Goal: Information Seeking & Learning: Learn about a topic

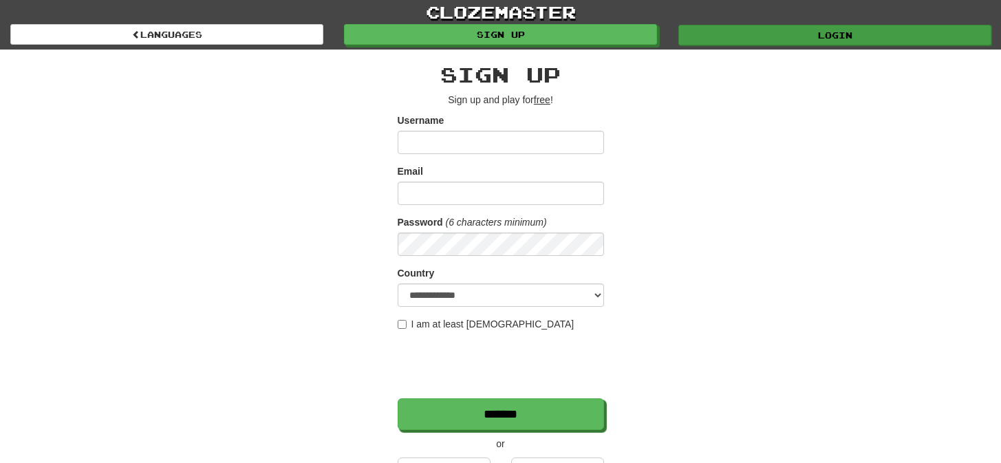
type input "*********"
click at [711, 35] on link "Login" at bounding box center [834, 35] width 313 height 21
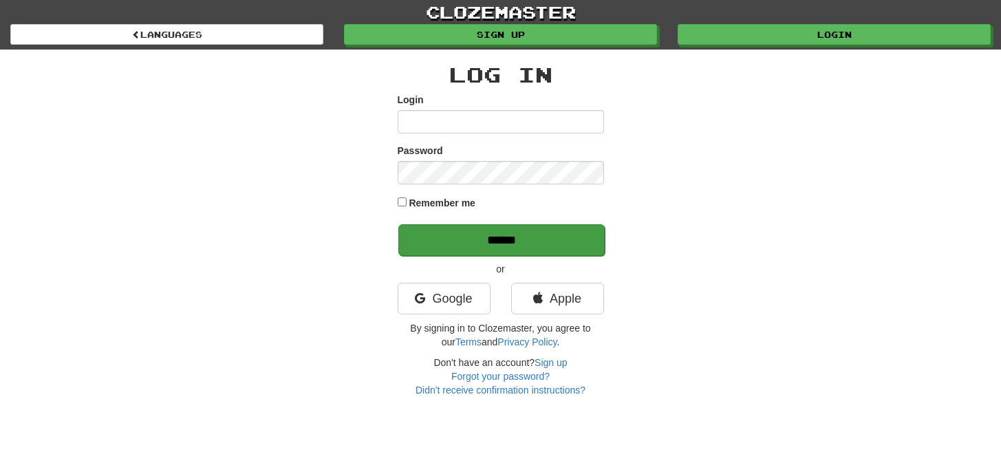
type input "*********"
click at [526, 239] on input "******" at bounding box center [501, 240] width 206 height 32
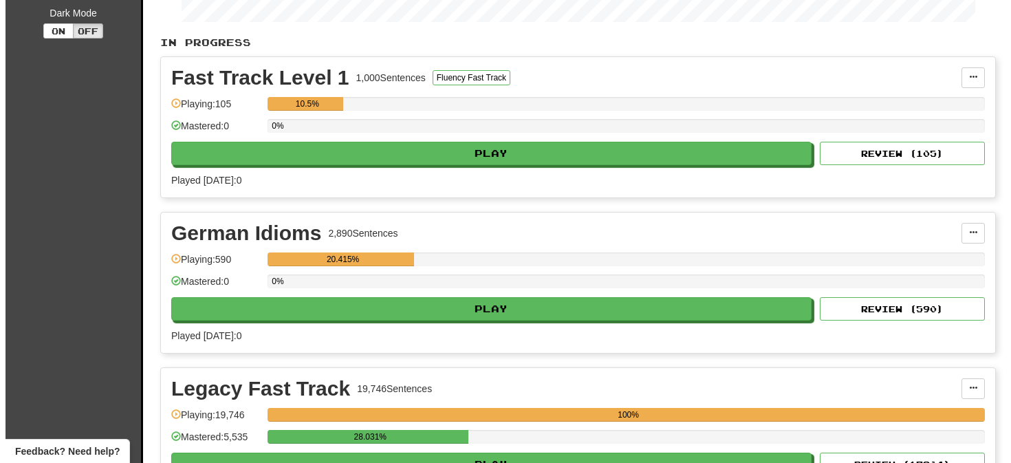
scroll to position [341, 0]
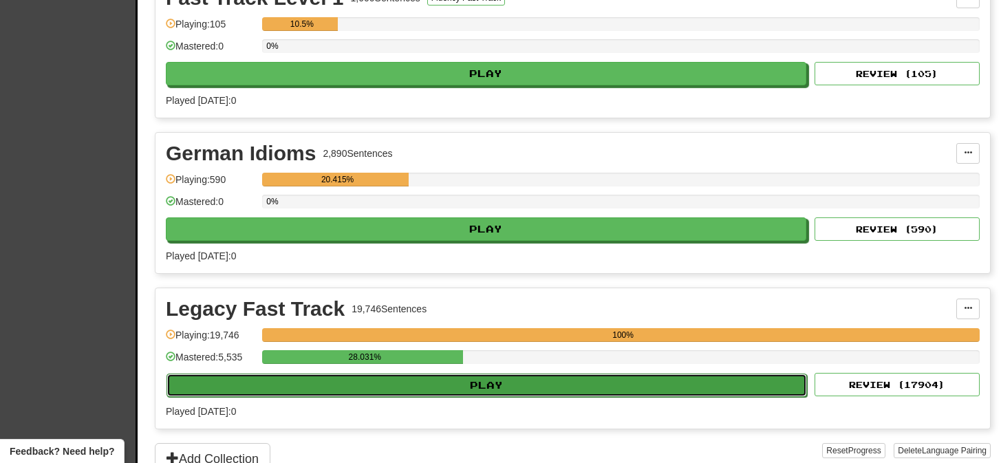
click at [493, 385] on button "Play" at bounding box center [486, 385] width 640 height 23
select select "**"
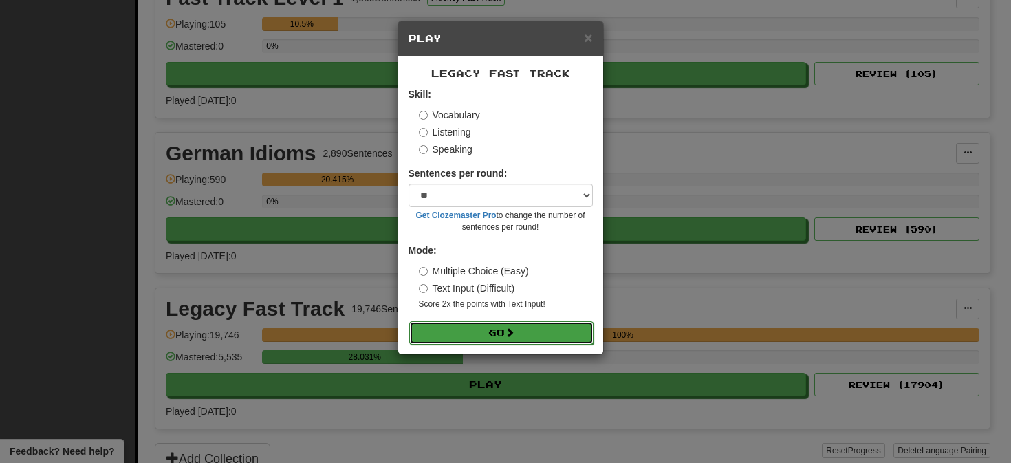
click at [510, 330] on span at bounding box center [510, 332] width 10 height 10
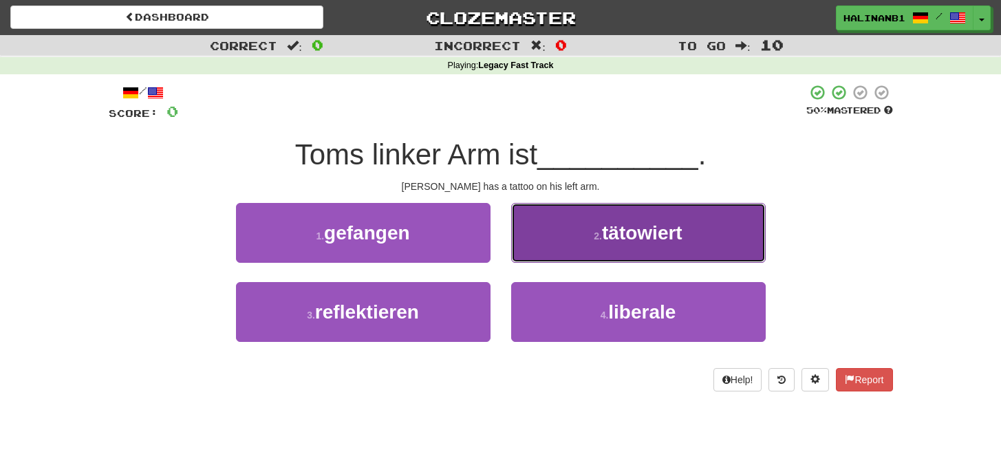
click at [540, 242] on button "2 . tätowiert" at bounding box center [638, 233] width 255 height 60
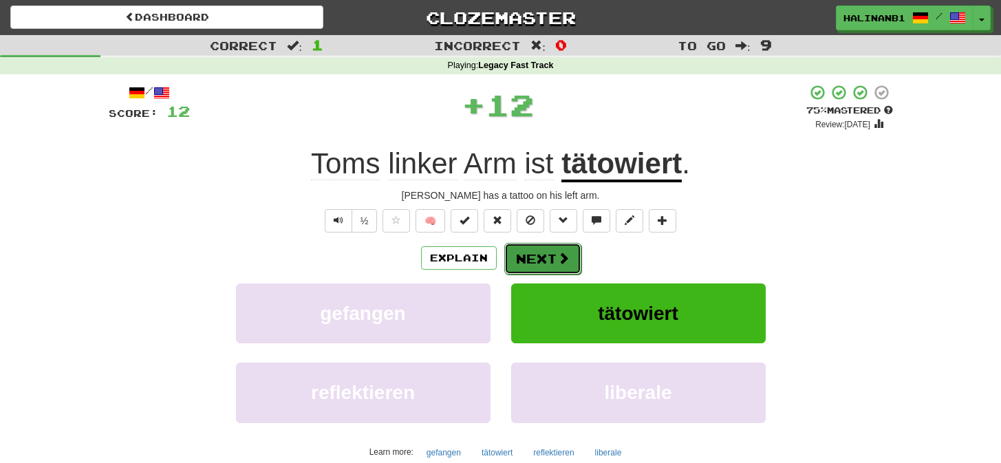
click at [532, 254] on button "Next" at bounding box center [542, 259] width 77 height 32
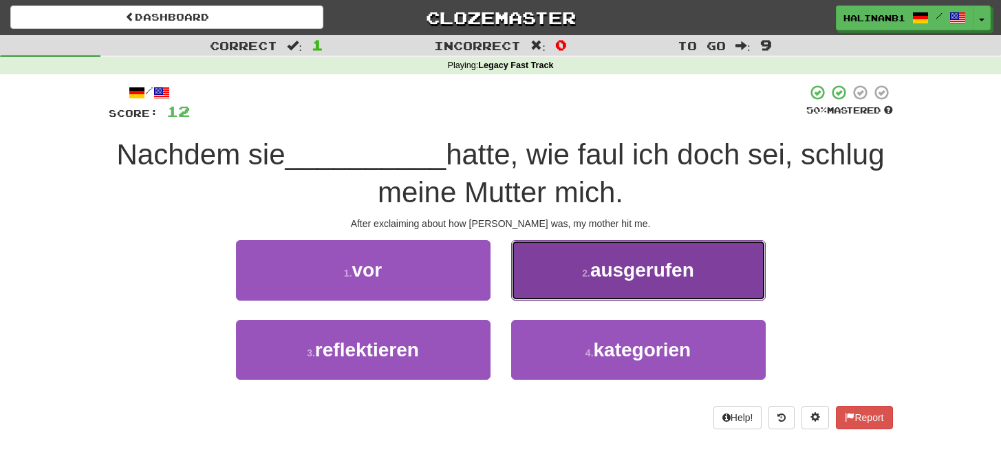
click at [541, 258] on button "2 . ausgerufen" at bounding box center [638, 270] width 255 height 60
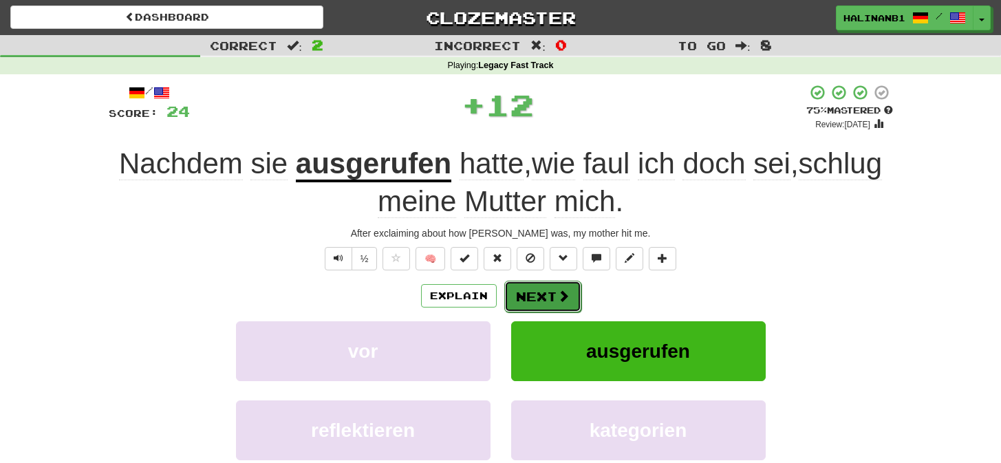
click at [542, 294] on button "Next" at bounding box center [542, 297] width 77 height 32
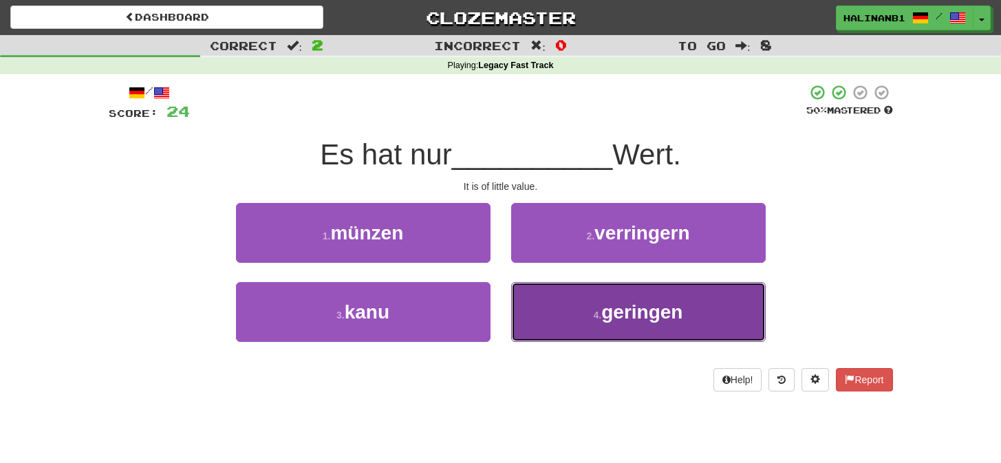
click at [540, 294] on button "4 . geringen" at bounding box center [638, 312] width 255 height 60
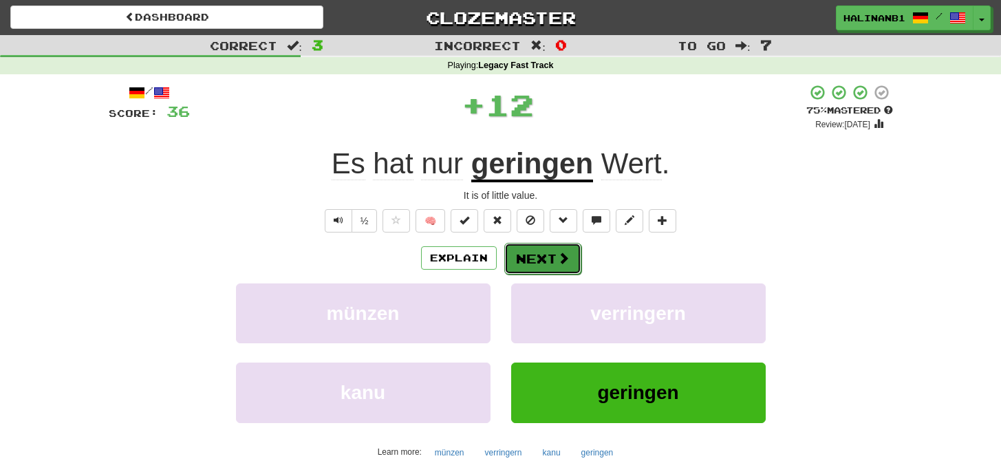
click at [544, 254] on button "Next" at bounding box center [542, 259] width 77 height 32
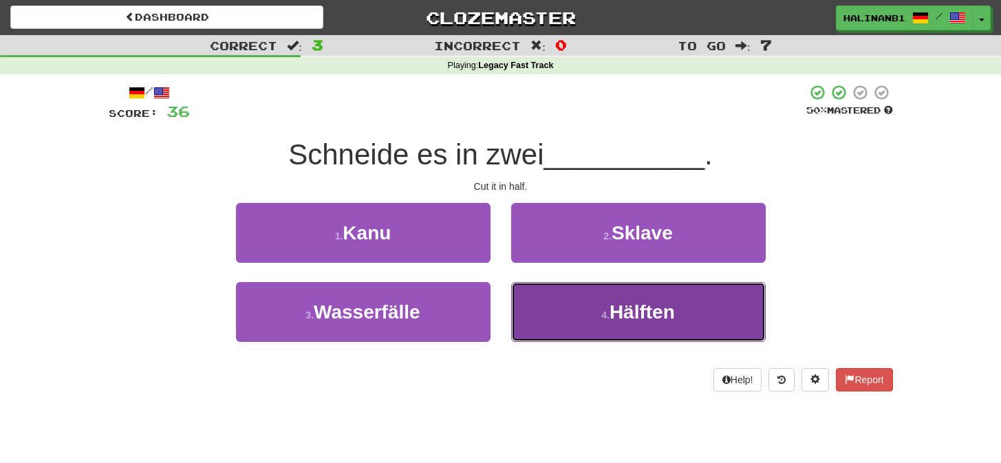
click at [529, 301] on button "4 . Hälften" at bounding box center [638, 312] width 255 height 60
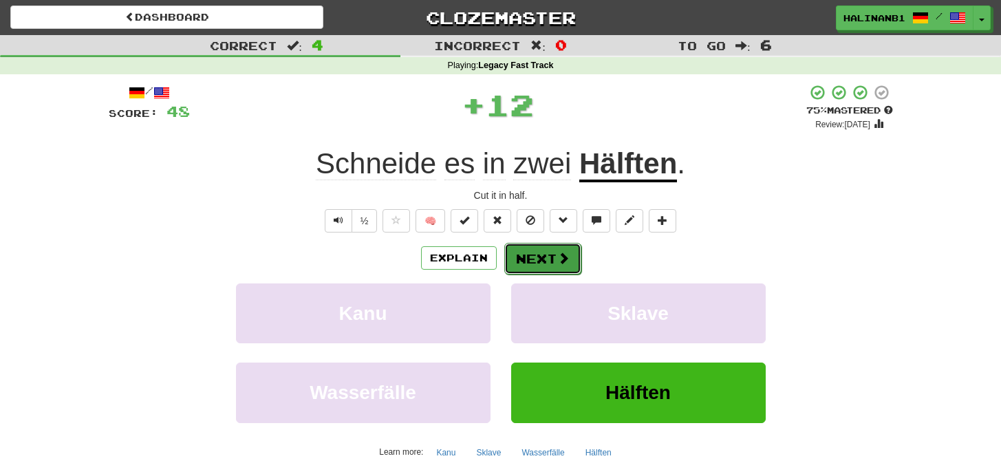
click at [530, 258] on button "Next" at bounding box center [542, 259] width 77 height 32
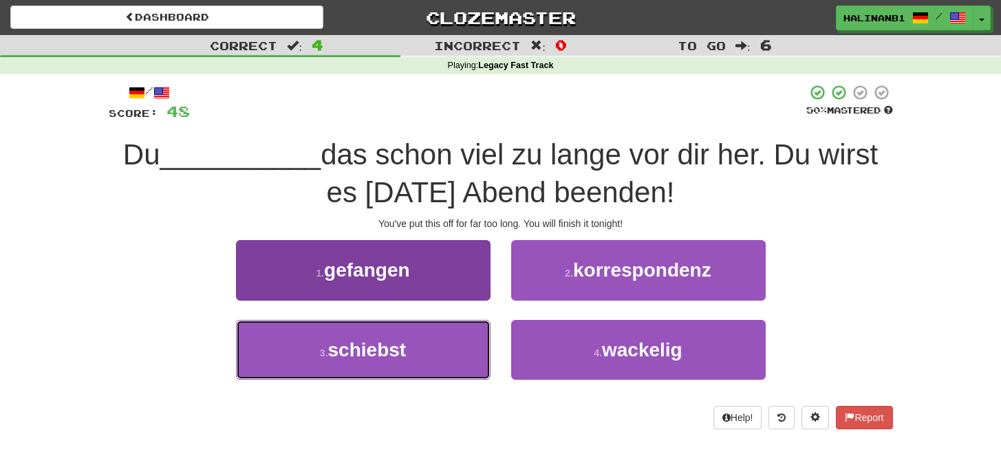
click at [429, 360] on button "3 . schiebst" at bounding box center [363, 350] width 255 height 60
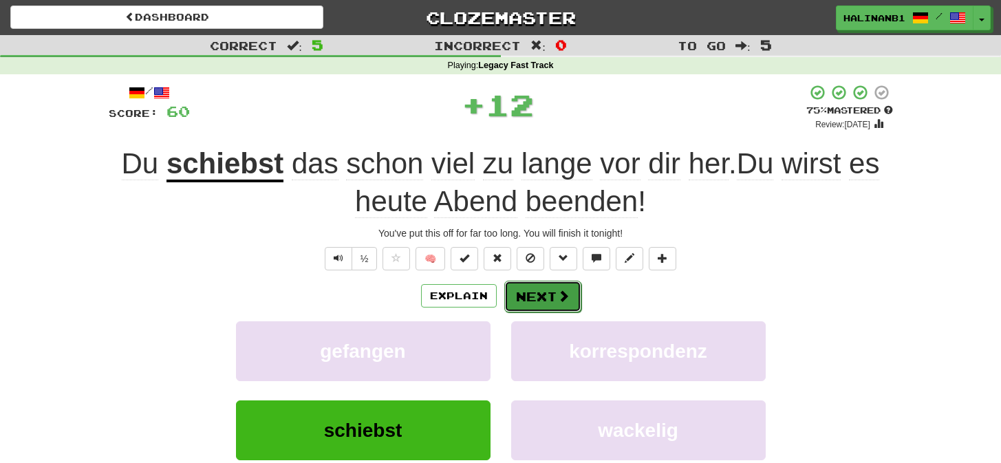
click at [550, 289] on button "Next" at bounding box center [542, 297] width 77 height 32
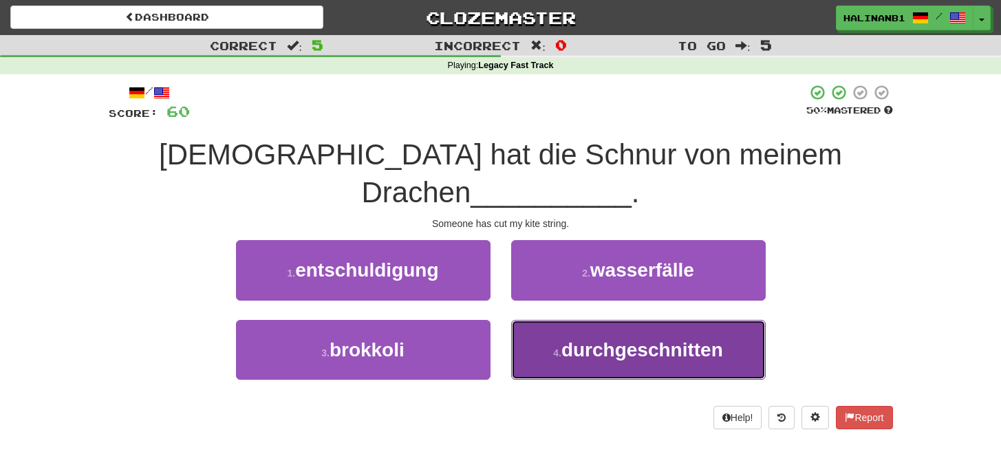
click at [548, 320] on button "4 . durchgeschnitten" at bounding box center [638, 350] width 255 height 60
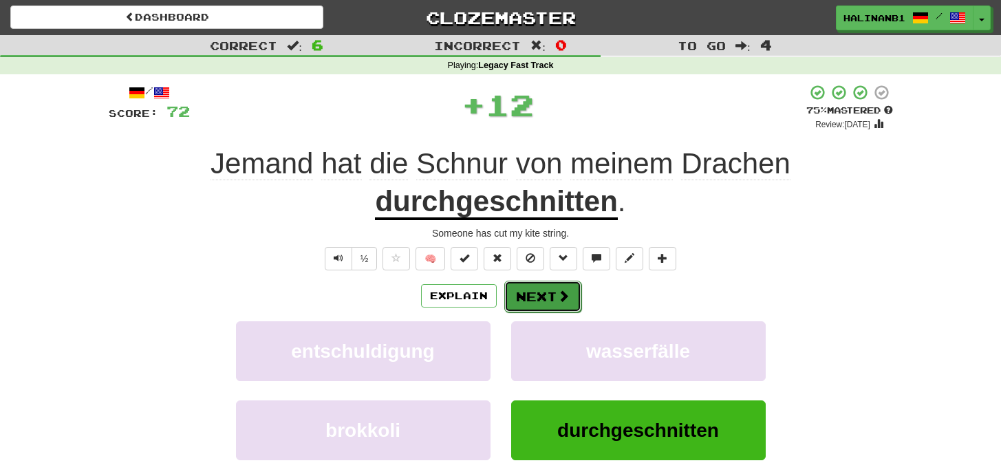
click at [532, 292] on button "Next" at bounding box center [542, 297] width 77 height 32
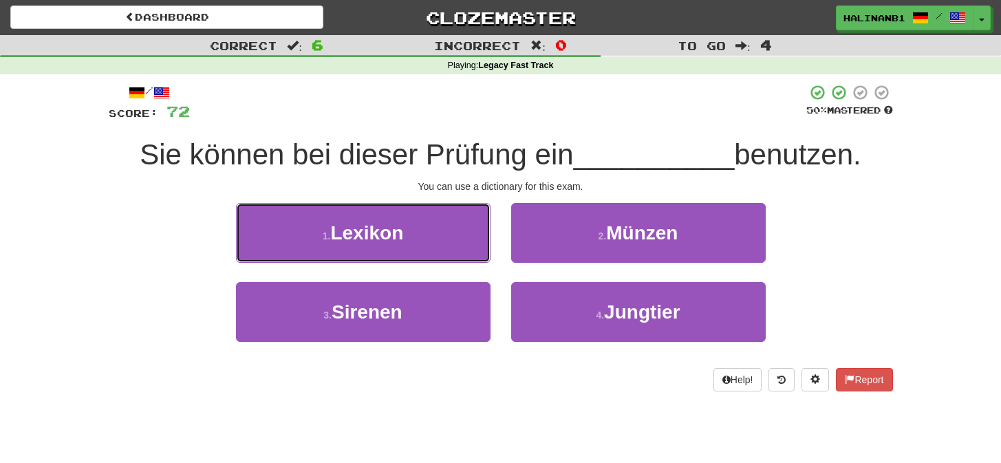
drag, startPoint x: 442, startPoint y: 222, endPoint x: 444, endPoint y: 229, distance: 7.8
click at [442, 224] on button "1 . Lexikon" at bounding box center [363, 233] width 255 height 60
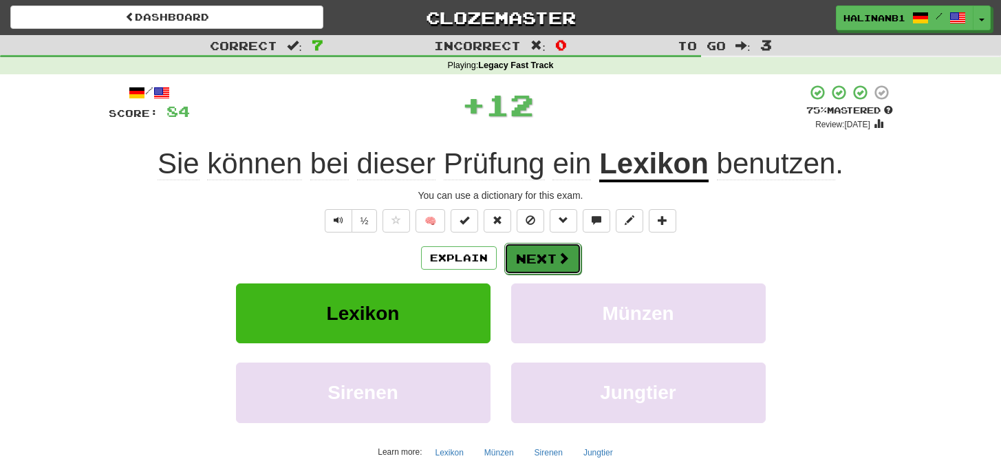
click at [566, 261] on span at bounding box center [563, 258] width 12 height 12
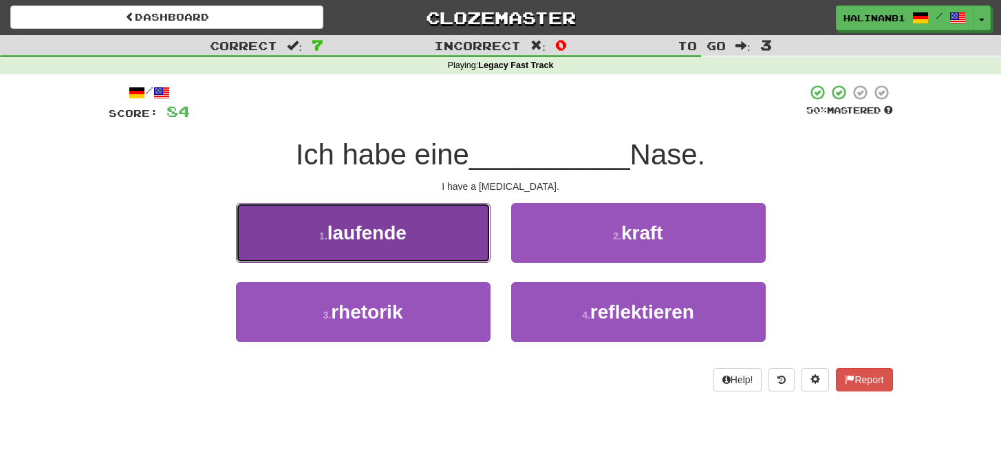
click at [460, 228] on button "1 . laufende" at bounding box center [363, 233] width 255 height 60
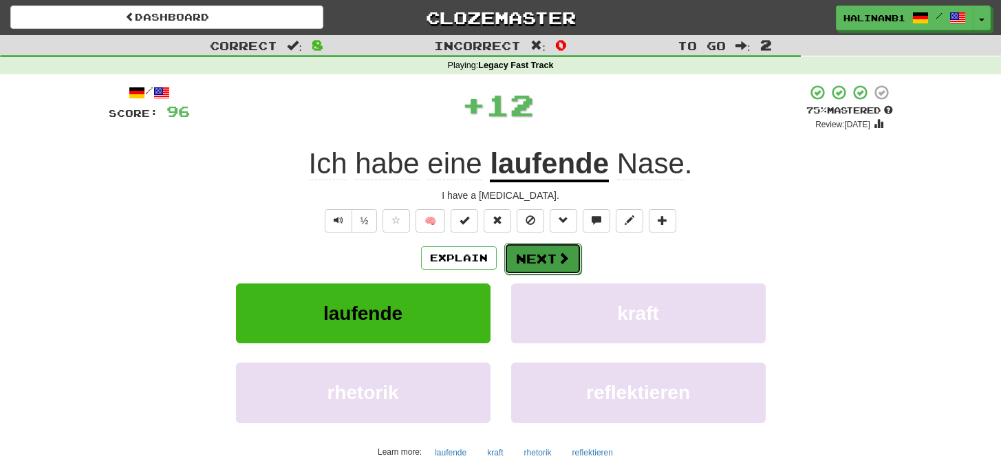
click at [528, 257] on button "Next" at bounding box center [542, 259] width 77 height 32
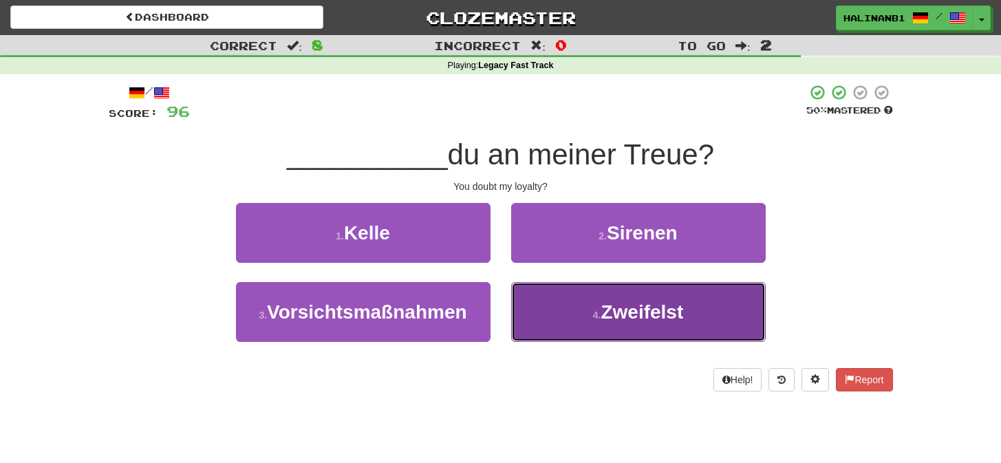
click at [531, 299] on button "4 . Zweifelst" at bounding box center [638, 312] width 255 height 60
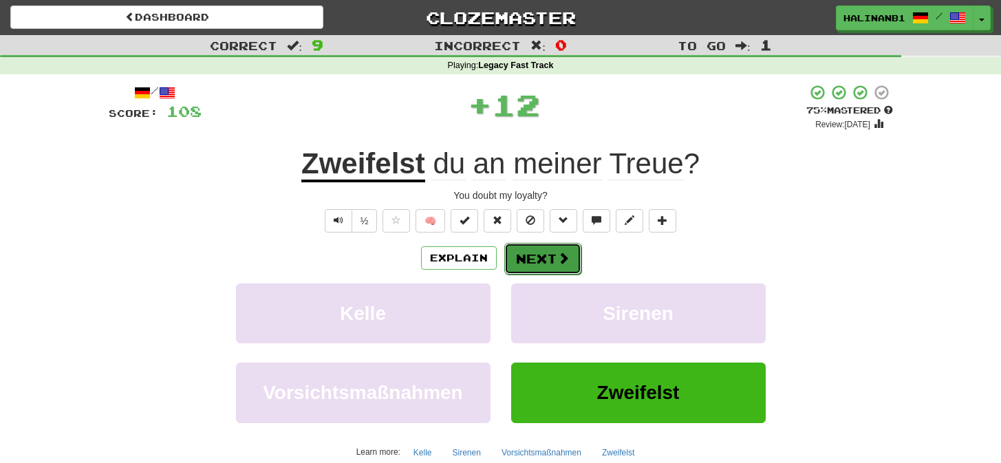
click at [529, 261] on button "Next" at bounding box center [542, 259] width 77 height 32
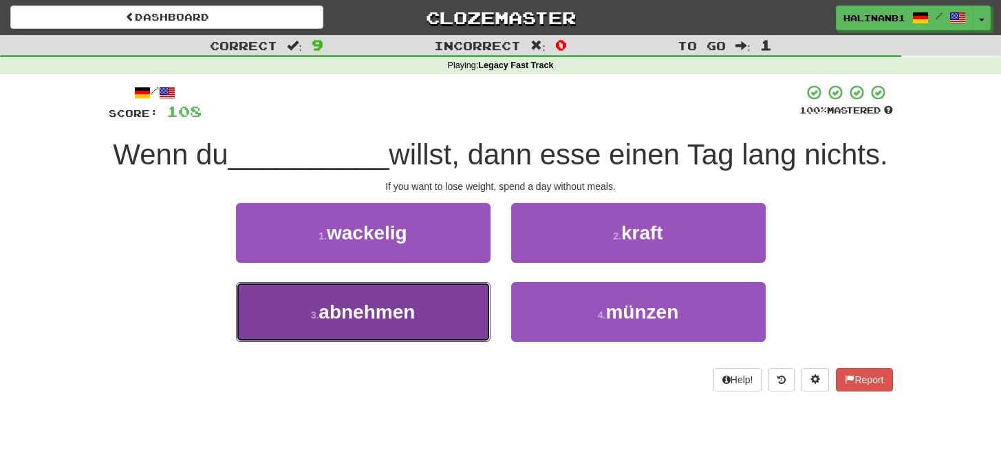
click at [390, 322] on span "abnehmen" at bounding box center [367, 311] width 96 height 21
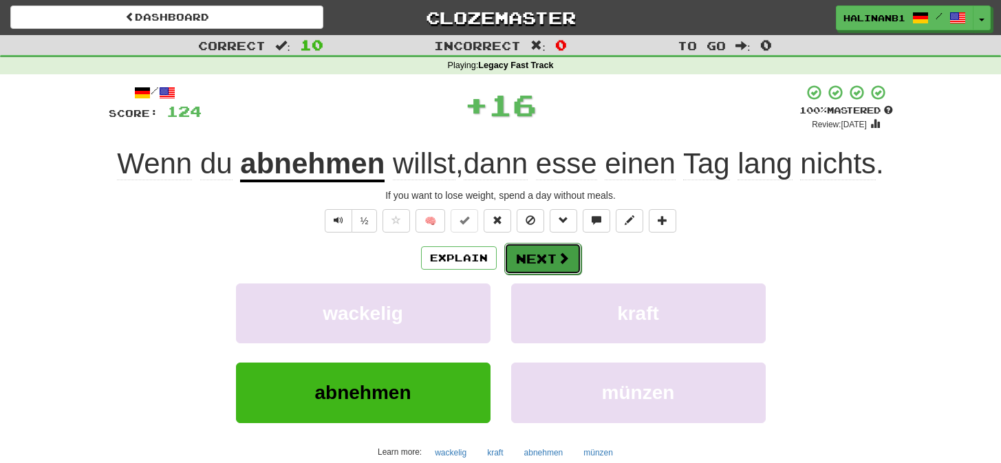
click at [546, 265] on button "Next" at bounding box center [542, 259] width 77 height 32
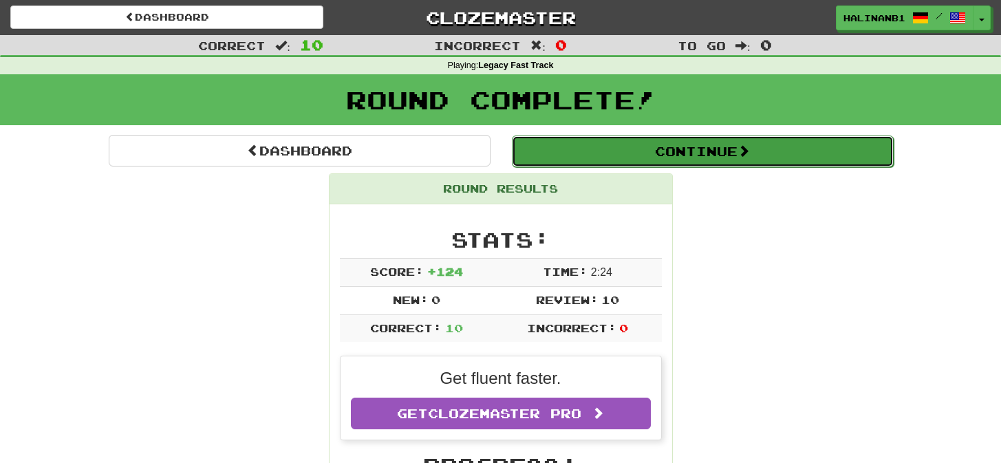
click at [568, 143] on button "Continue" at bounding box center [703, 152] width 382 height 32
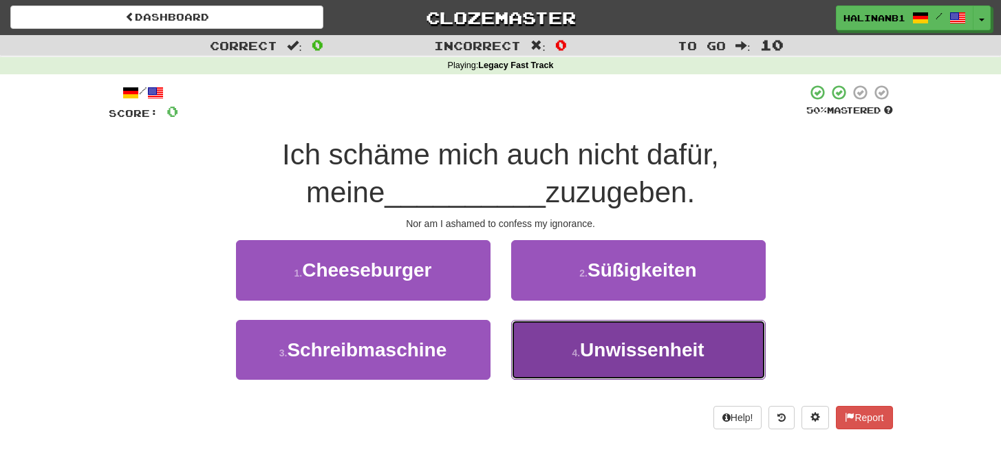
click at [530, 339] on button "4 . Unwissenheit" at bounding box center [638, 350] width 255 height 60
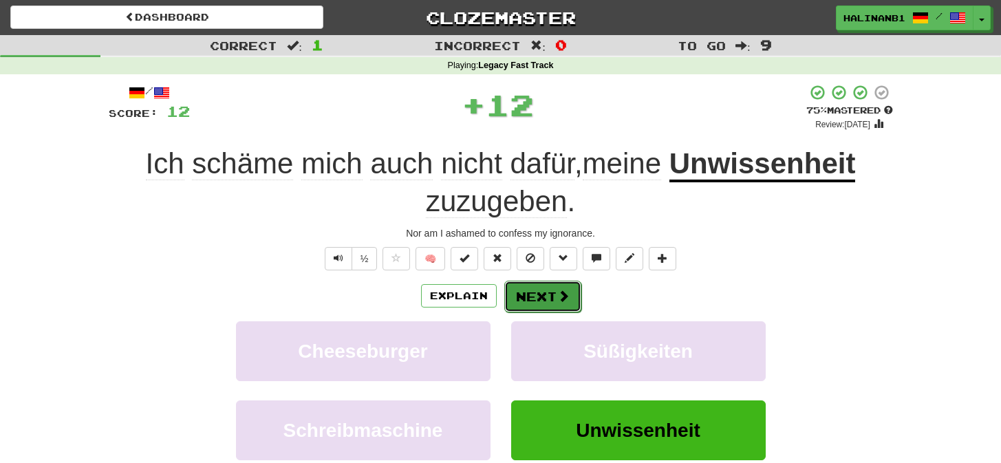
click at [528, 301] on button "Next" at bounding box center [542, 297] width 77 height 32
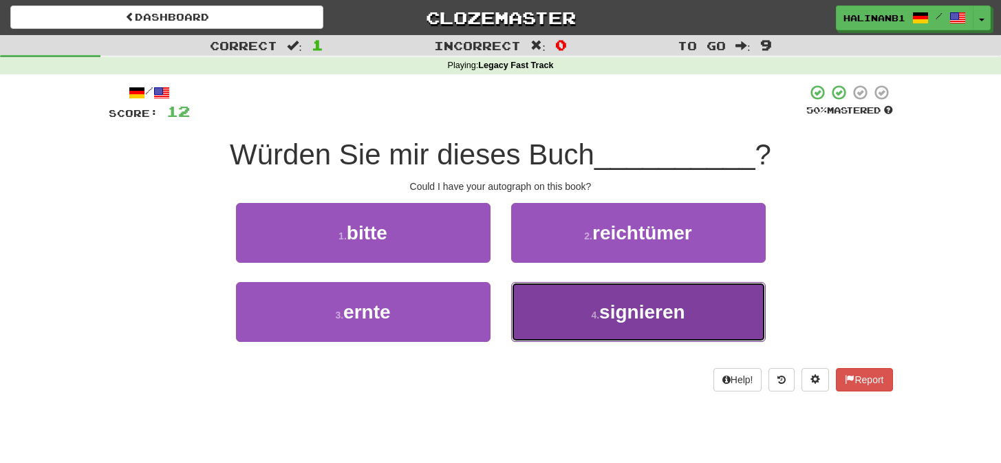
click at [529, 316] on button "4 . signieren" at bounding box center [638, 312] width 255 height 60
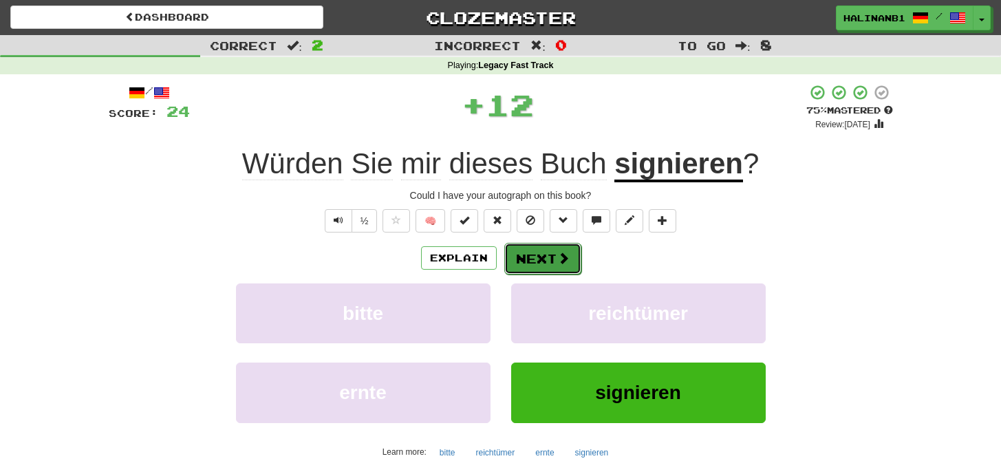
click at [522, 252] on button "Next" at bounding box center [542, 259] width 77 height 32
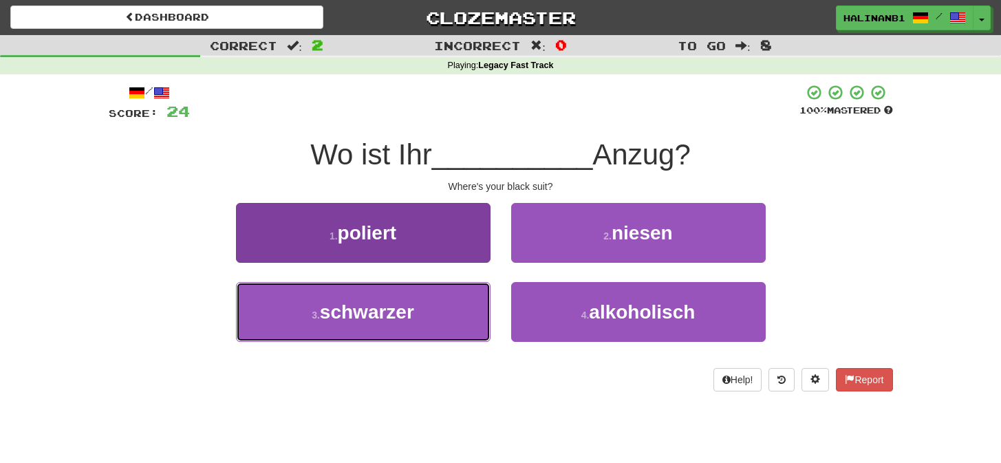
drag, startPoint x: 452, startPoint y: 314, endPoint x: 480, endPoint y: 290, distance: 37.5
click at [453, 314] on button "3 . schwarzer" at bounding box center [363, 312] width 255 height 60
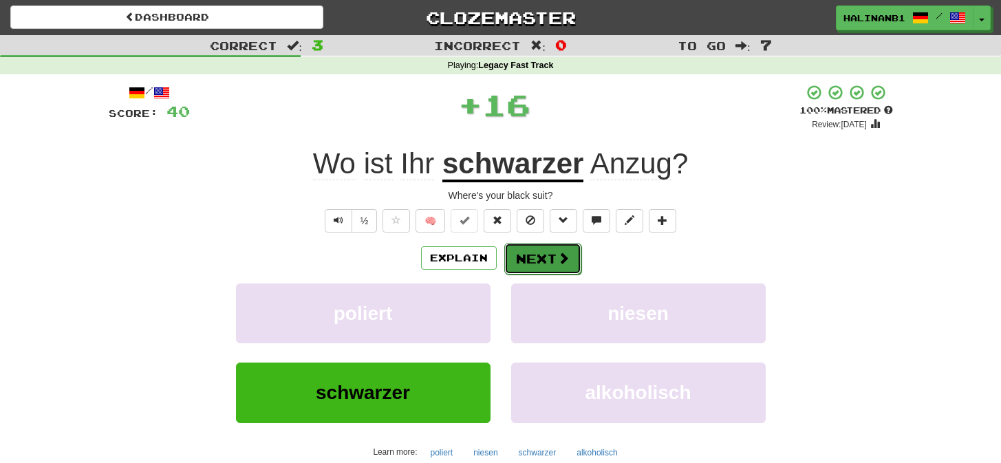
click at [557, 252] on span at bounding box center [563, 258] width 12 height 12
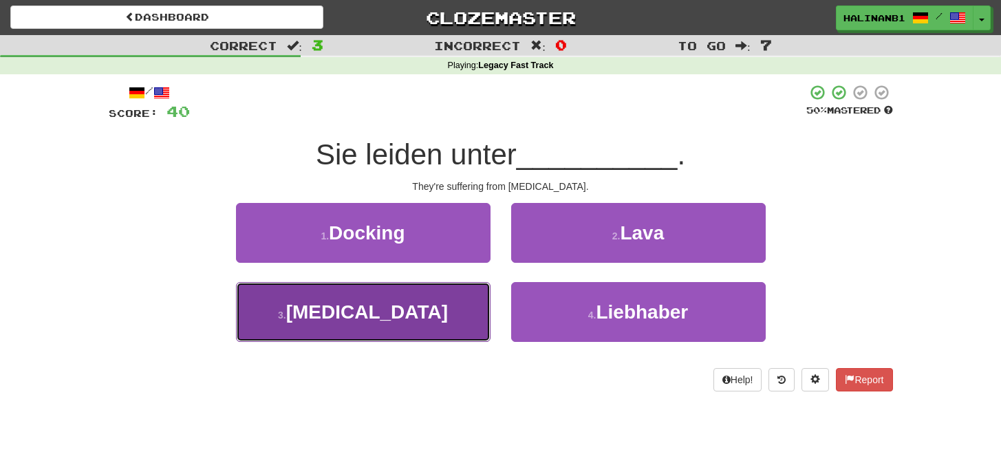
drag, startPoint x: 455, startPoint y: 316, endPoint x: 515, endPoint y: 274, distance: 73.7
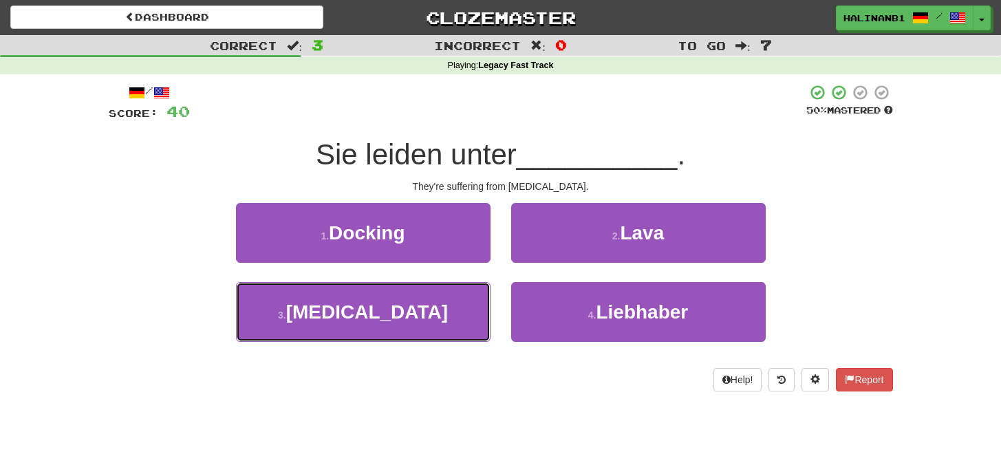
click at [455, 316] on button "3 . [MEDICAL_DATA]" at bounding box center [363, 312] width 255 height 60
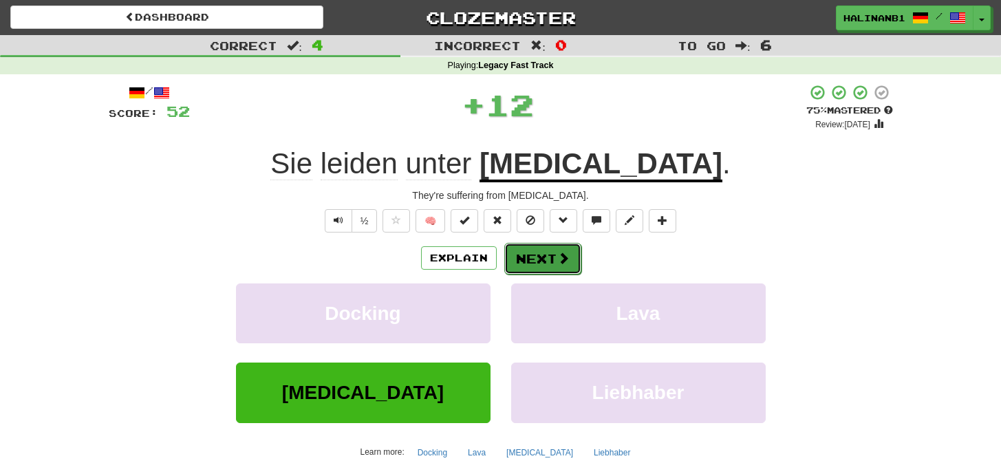
click at [557, 260] on span at bounding box center [563, 258] width 12 height 12
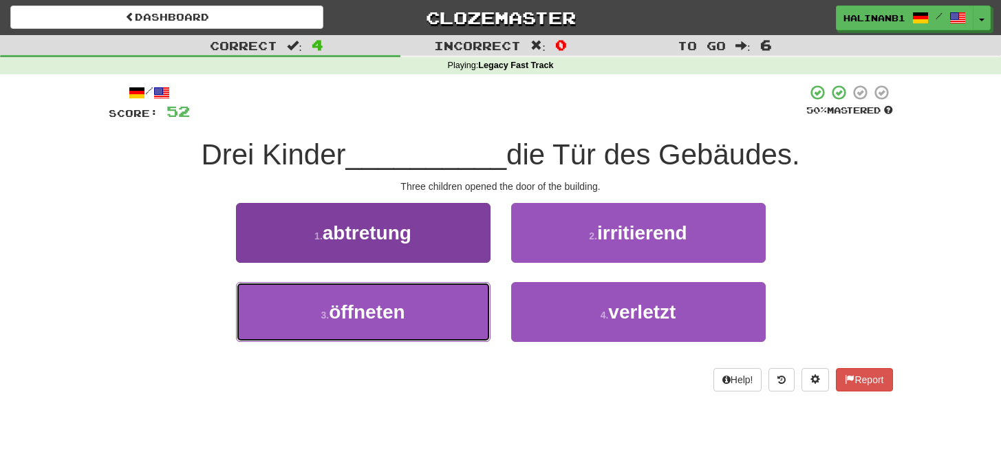
click at [440, 304] on button "3 . öffneten" at bounding box center [363, 312] width 255 height 60
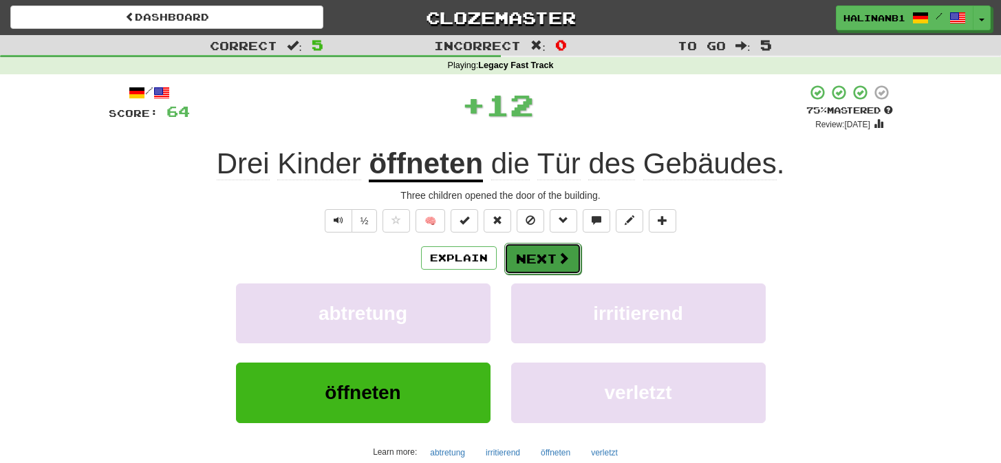
click at [512, 263] on button "Next" at bounding box center [542, 259] width 77 height 32
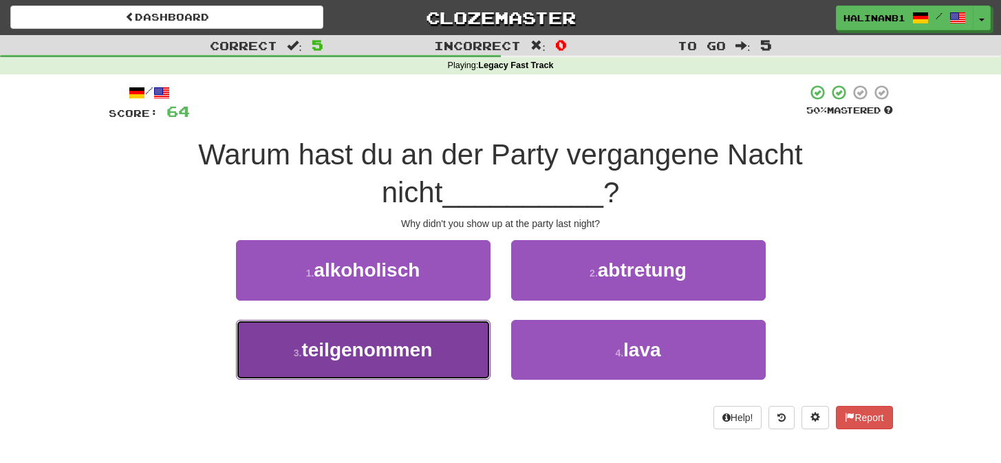
click at [434, 333] on button "3 . teilgenommen" at bounding box center [363, 350] width 255 height 60
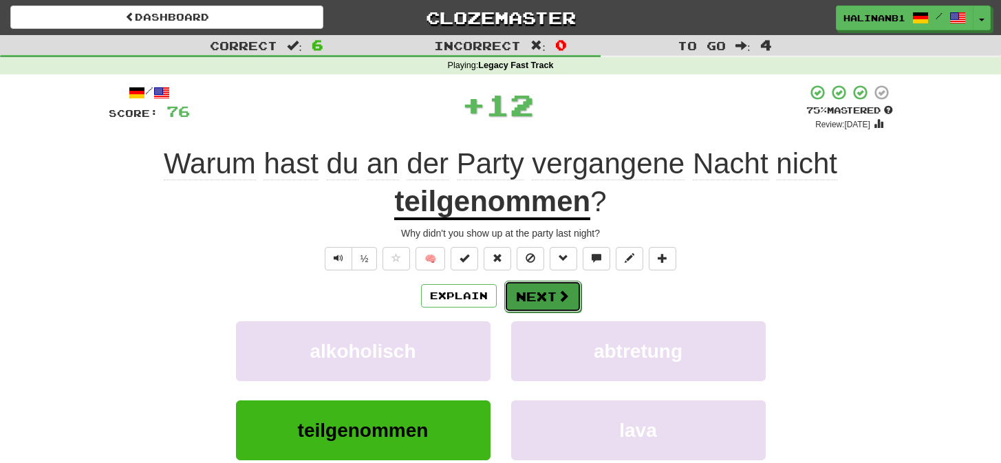
click at [541, 293] on button "Next" at bounding box center [542, 297] width 77 height 32
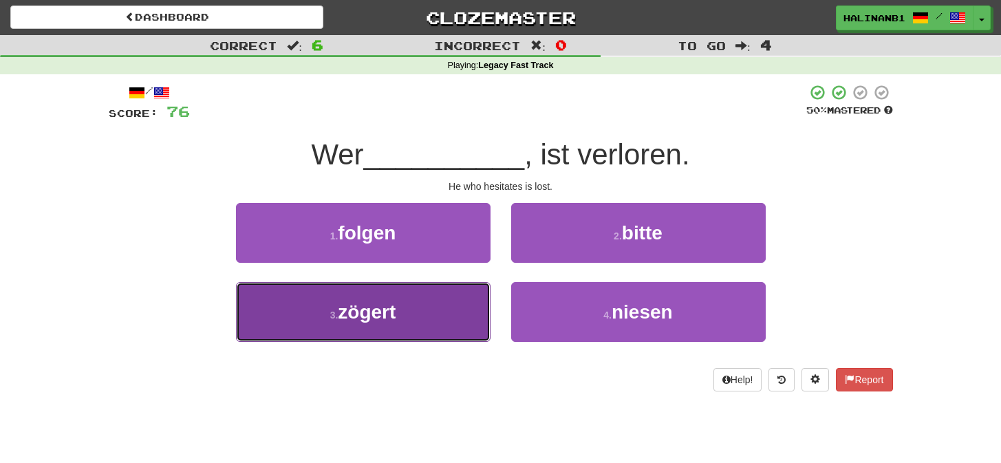
click at [434, 311] on button "3 . zögert" at bounding box center [363, 312] width 255 height 60
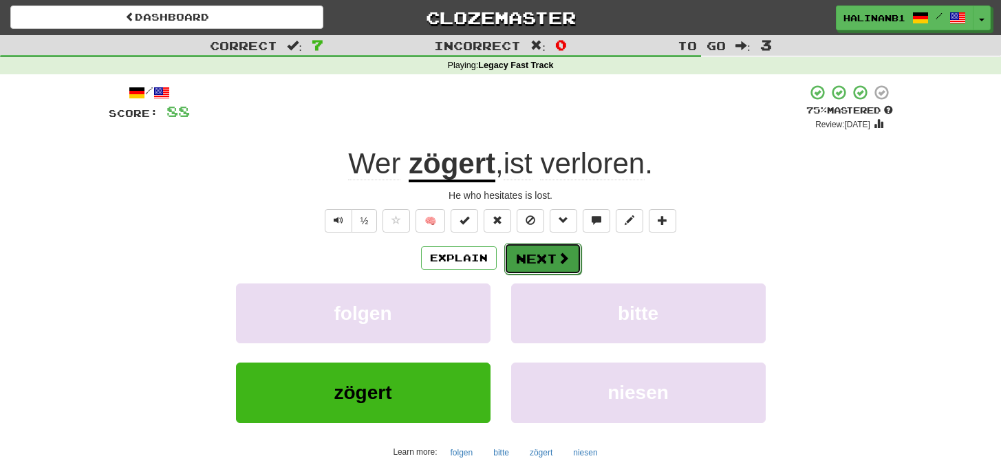
click at [557, 263] on span at bounding box center [563, 258] width 12 height 12
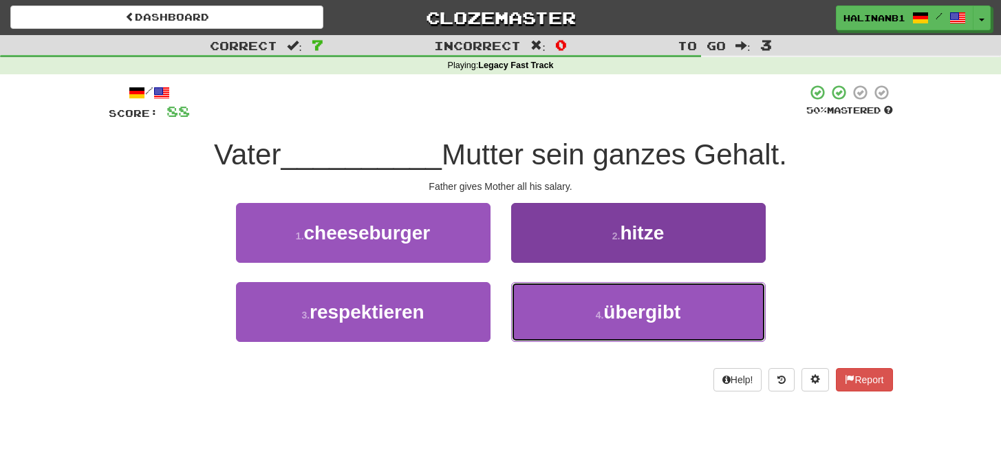
drag, startPoint x: 540, startPoint y: 295, endPoint x: 545, endPoint y: 285, distance: 10.8
click at [540, 294] on button "4 . übergibt" at bounding box center [638, 312] width 255 height 60
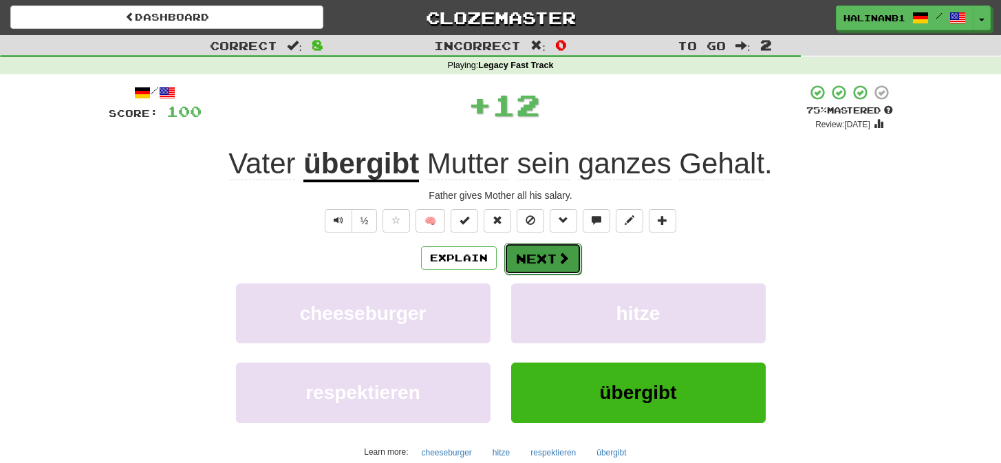
click at [553, 257] on button "Next" at bounding box center [542, 259] width 77 height 32
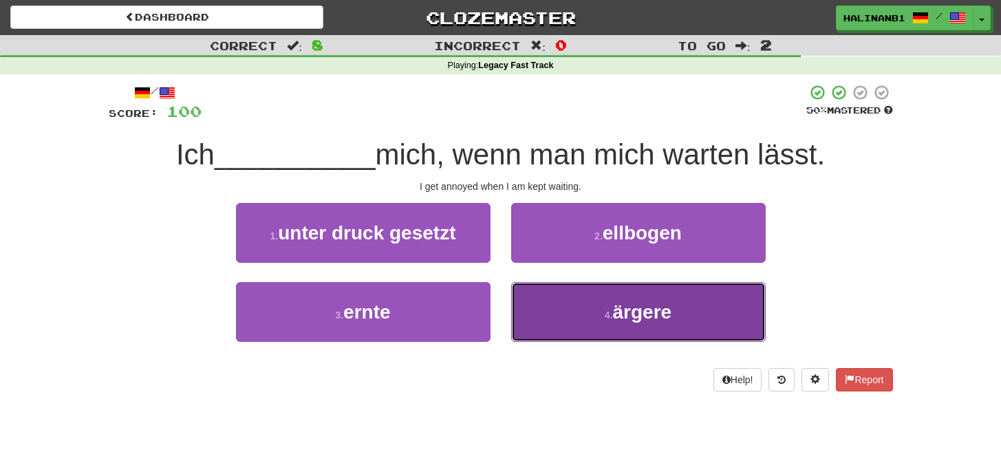
click at [548, 324] on button "4 . ärgere" at bounding box center [638, 312] width 255 height 60
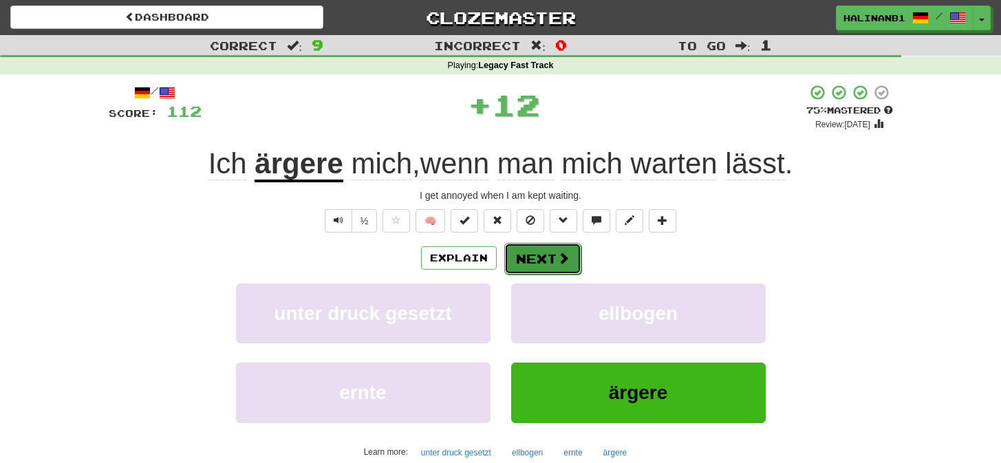
click at [554, 252] on button "Next" at bounding box center [542, 259] width 77 height 32
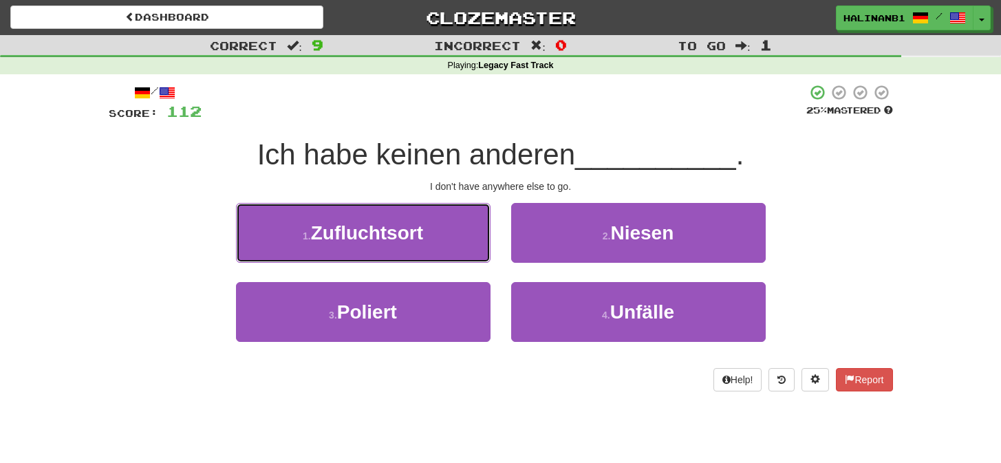
click at [440, 235] on button "1 . Zufluchtsort" at bounding box center [363, 233] width 255 height 60
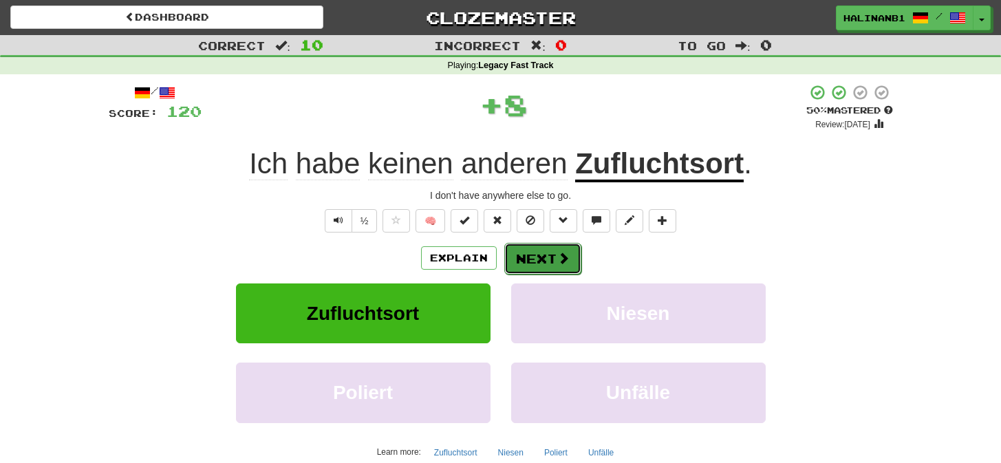
click at [541, 246] on button "Next" at bounding box center [542, 259] width 77 height 32
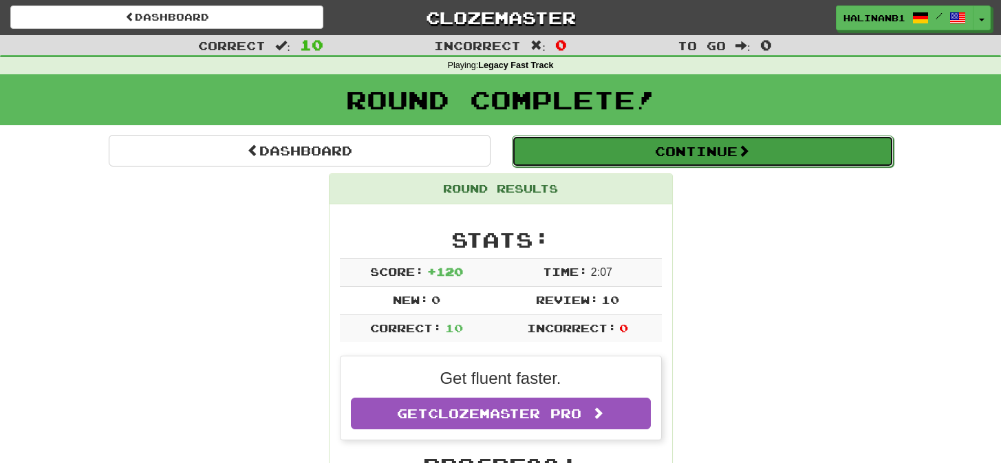
click at [580, 156] on button "Continue" at bounding box center [703, 152] width 382 height 32
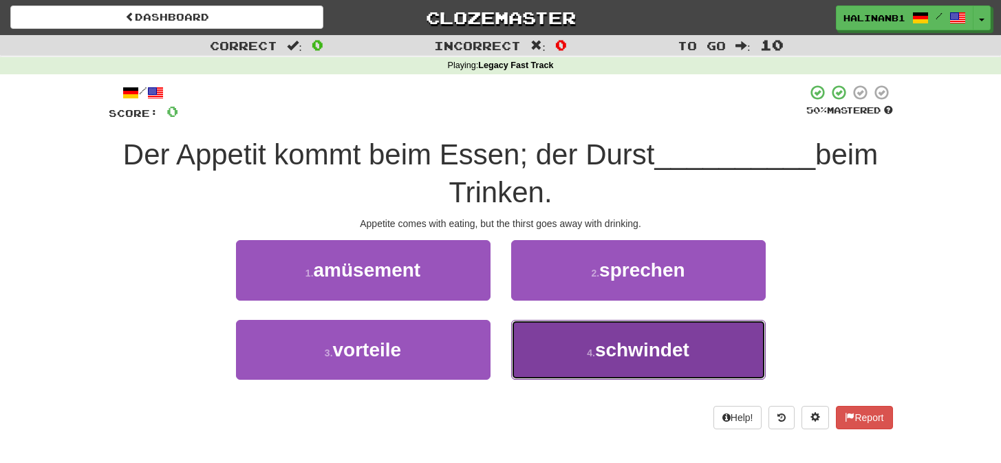
click at [570, 356] on button "4 . schwindet" at bounding box center [638, 350] width 255 height 60
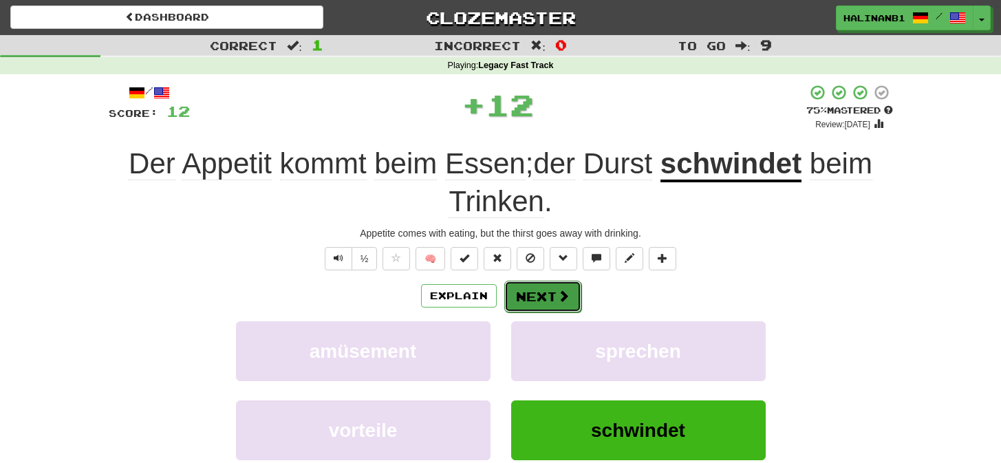
click at [570, 289] on button "Next" at bounding box center [542, 297] width 77 height 32
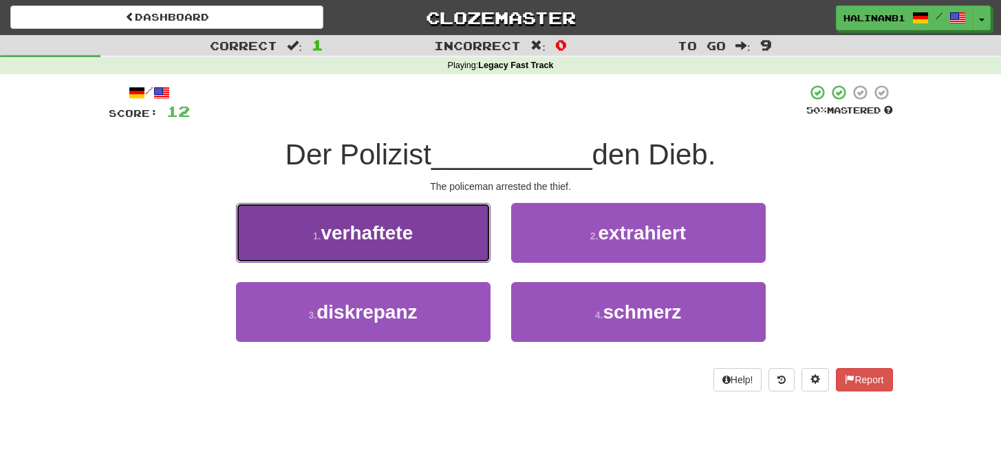
click at [461, 234] on button "1 . verhaftete" at bounding box center [363, 233] width 255 height 60
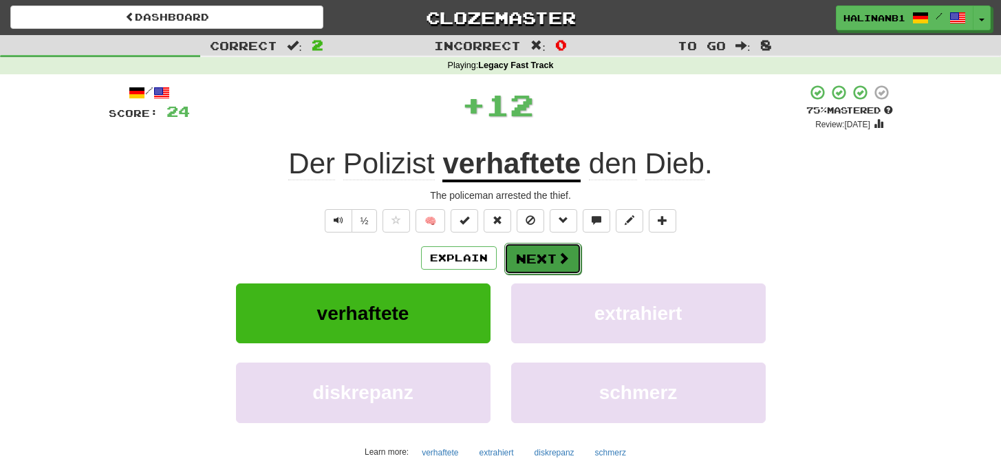
click at [532, 247] on button "Next" at bounding box center [542, 259] width 77 height 32
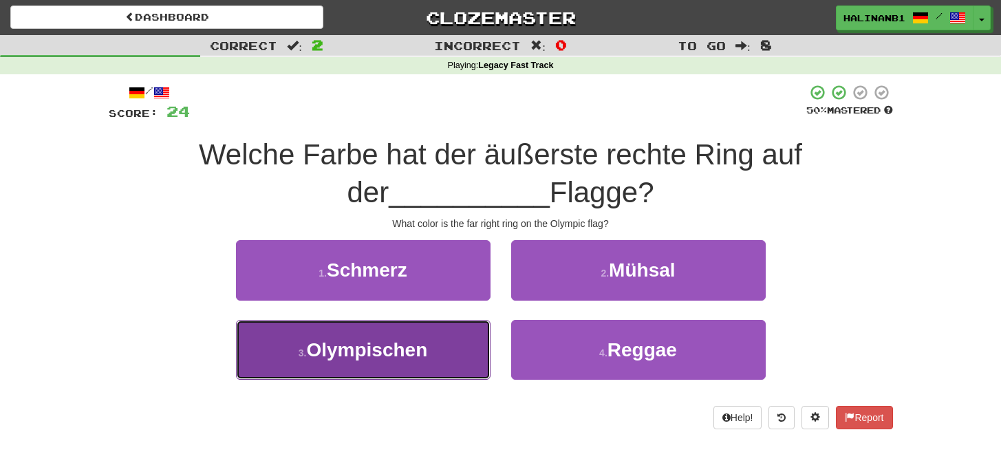
click at [475, 330] on button "3 . Olympischen" at bounding box center [363, 350] width 255 height 60
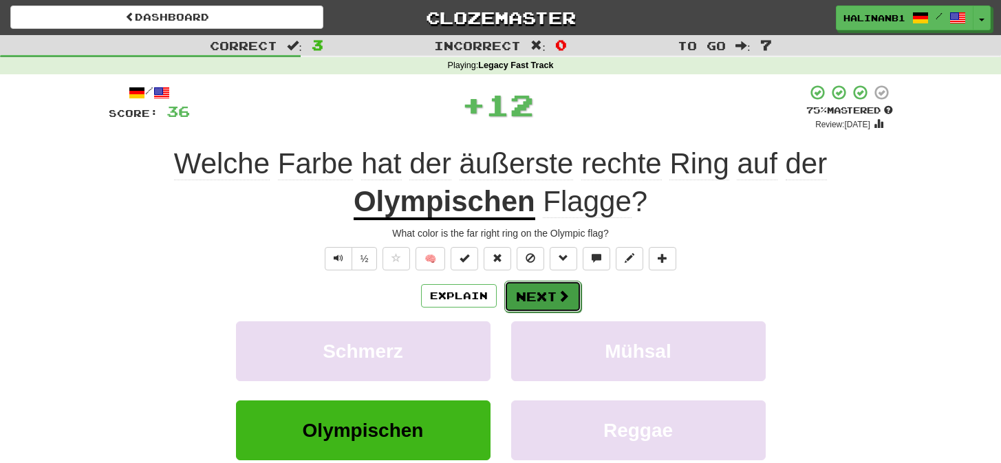
click at [540, 296] on button "Next" at bounding box center [542, 297] width 77 height 32
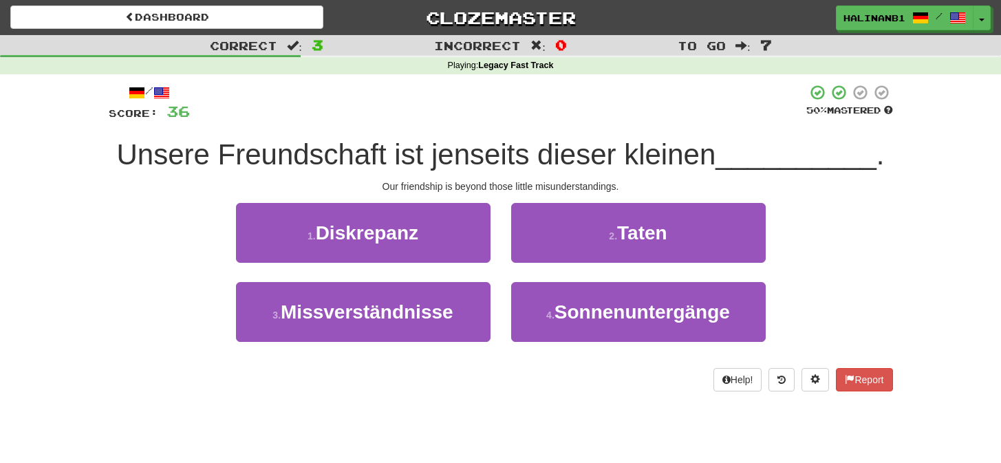
click at [493, 310] on div "3 . Missverständnisse" at bounding box center [363, 321] width 275 height 79
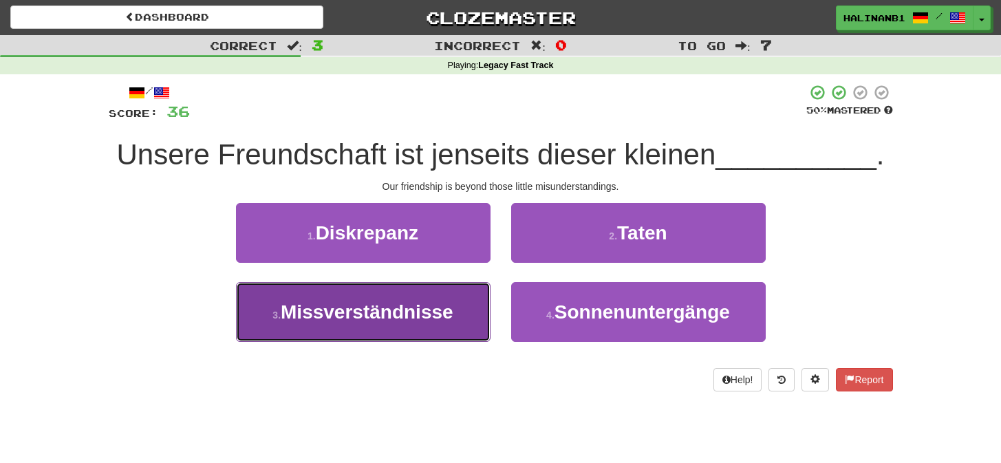
click at [449, 311] on span "Missverständnisse" at bounding box center [367, 311] width 173 height 21
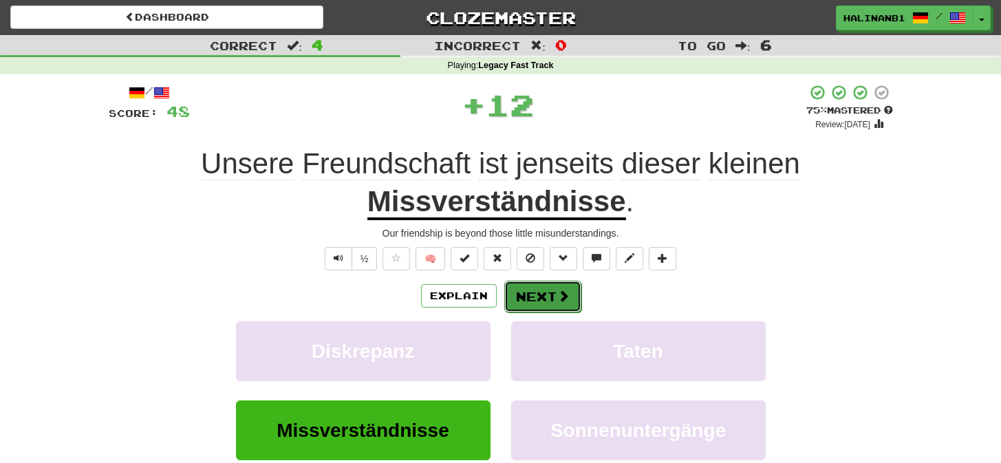
click at [565, 290] on span at bounding box center [563, 296] width 12 height 12
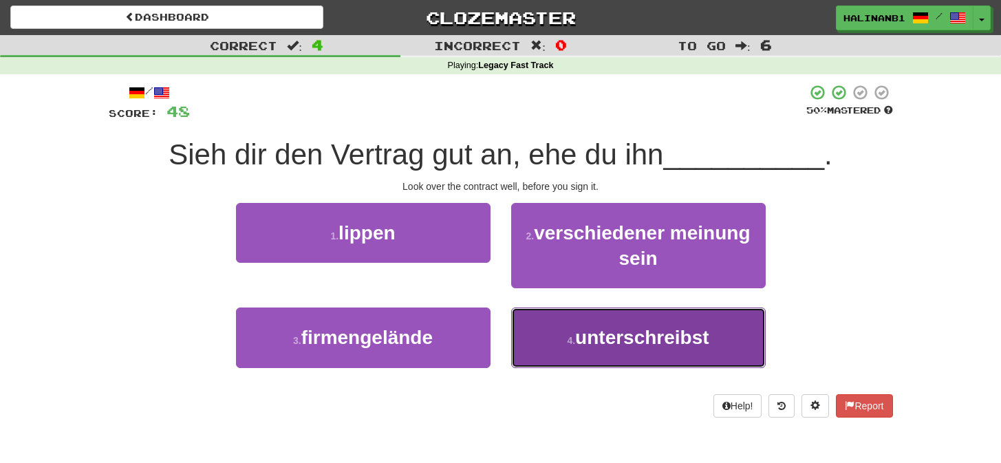
click at [575, 337] on small "4 ." at bounding box center [571, 340] width 8 height 11
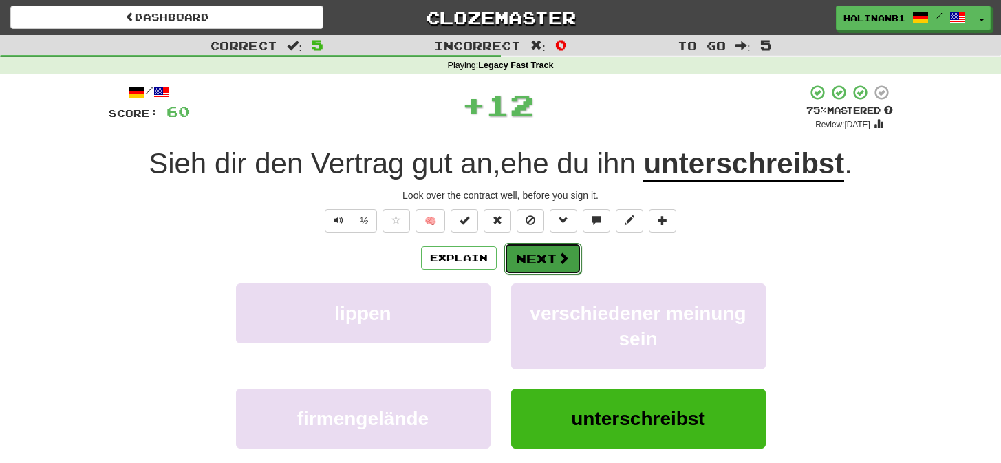
click at [568, 263] on button "Next" at bounding box center [542, 259] width 77 height 32
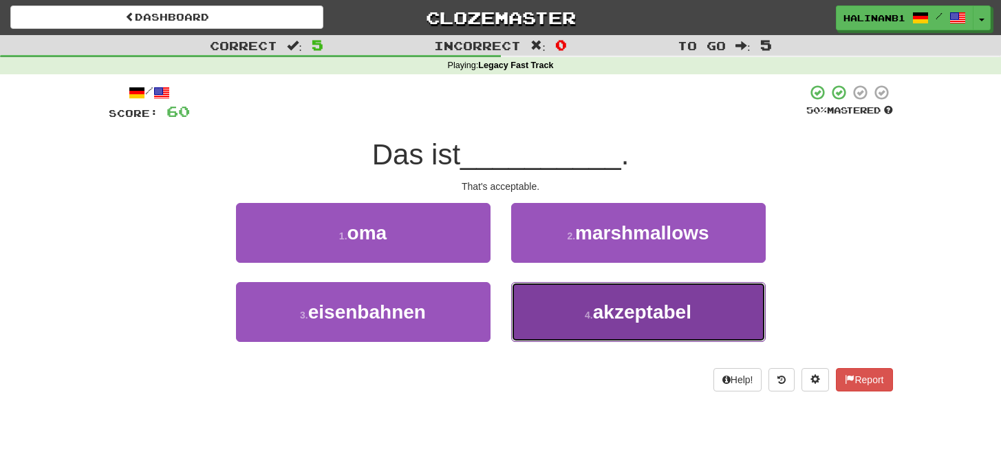
click at [557, 305] on button "4 . akzeptabel" at bounding box center [638, 312] width 255 height 60
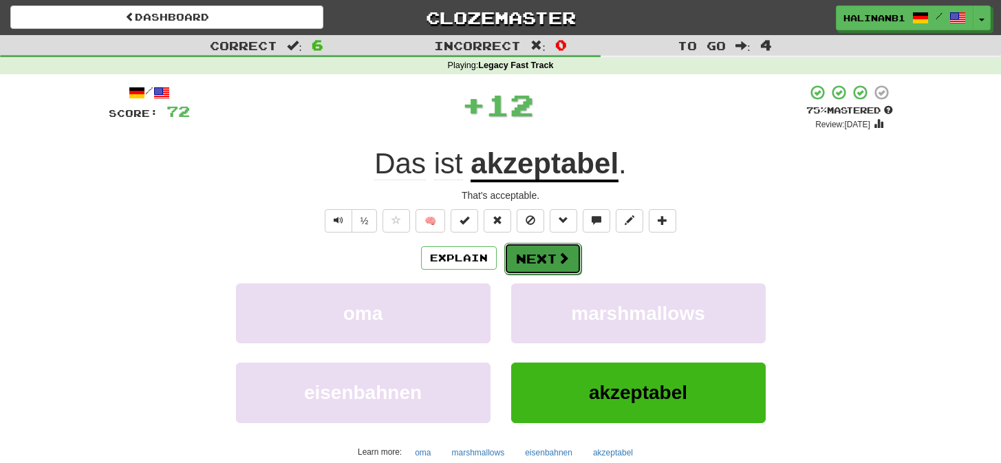
click at [560, 261] on span at bounding box center [563, 258] width 12 height 12
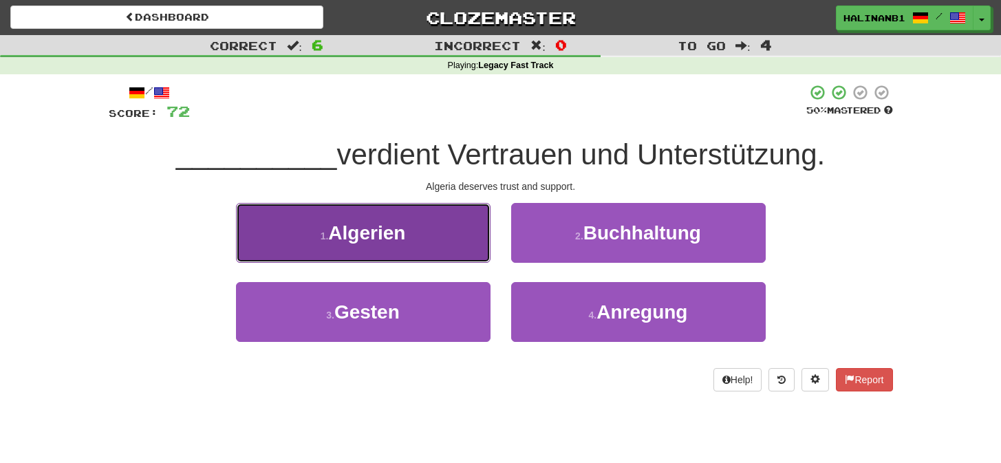
click at [460, 241] on button "1 . Algerien" at bounding box center [363, 233] width 255 height 60
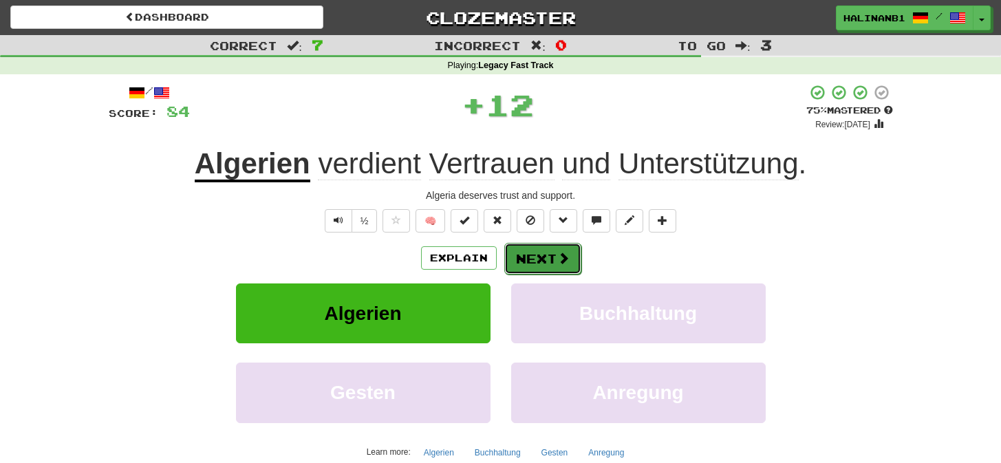
click at [561, 259] on span at bounding box center [563, 258] width 12 height 12
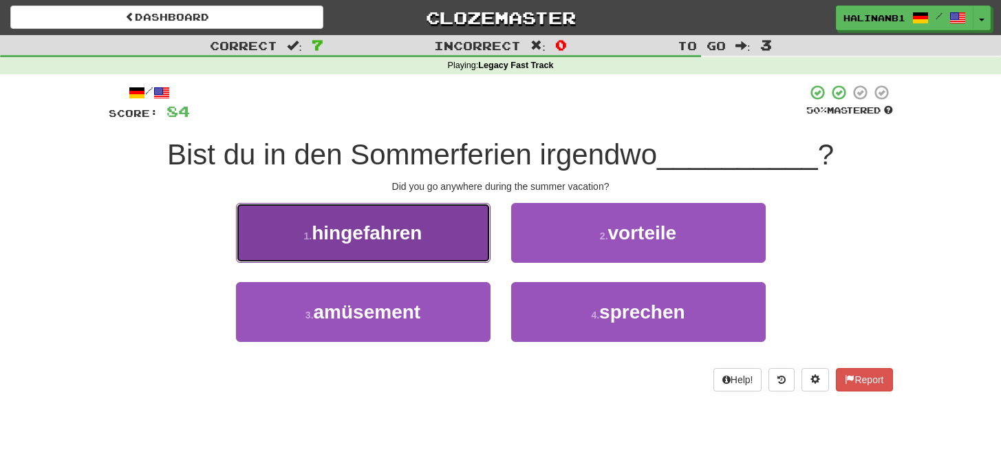
click at [479, 244] on button "1 . hingefahren" at bounding box center [363, 233] width 255 height 60
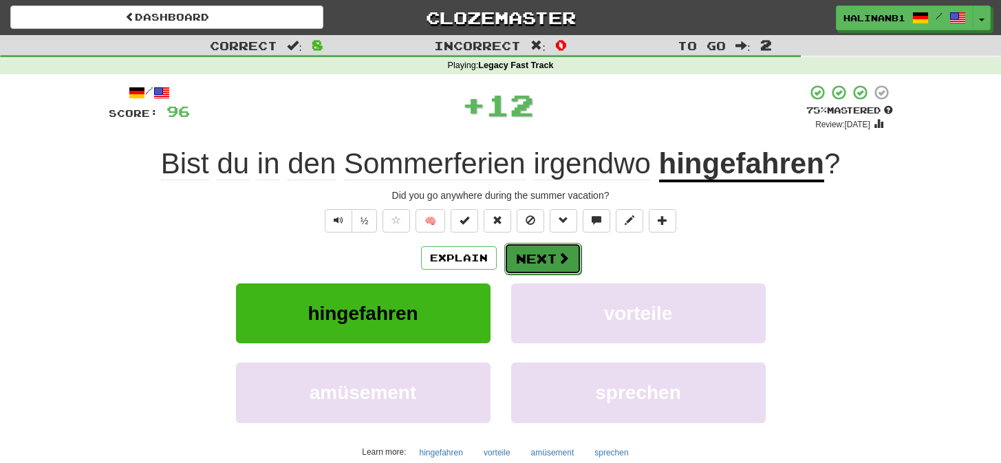
click at [570, 258] on button "Next" at bounding box center [542, 259] width 77 height 32
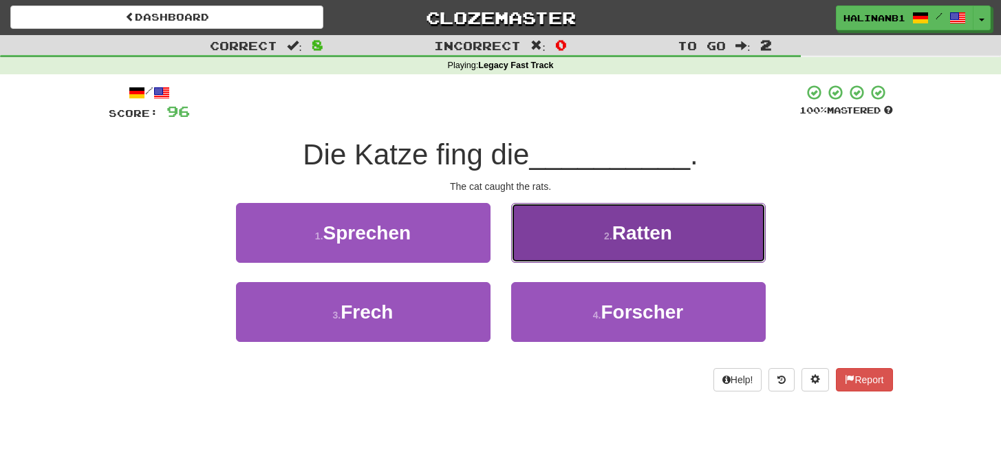
click at [569, 255] on button "2 . Ratten" at bounding box center [638, 233] width 255 height 60
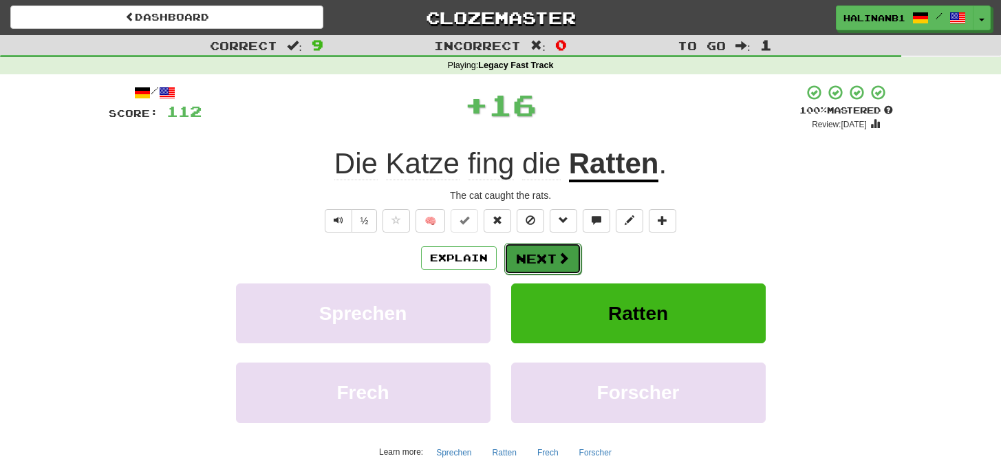
click at [539, 257] on button "Next" at bounding box center [542, 259] width 77 height 32
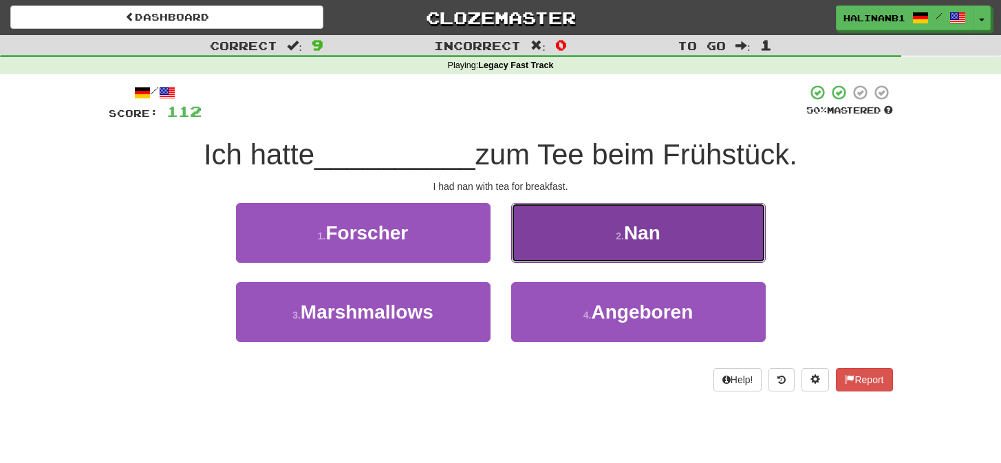
click at [542, 250] on button "2 . Nan" at bounding box center [638, 233] width 255 height 60
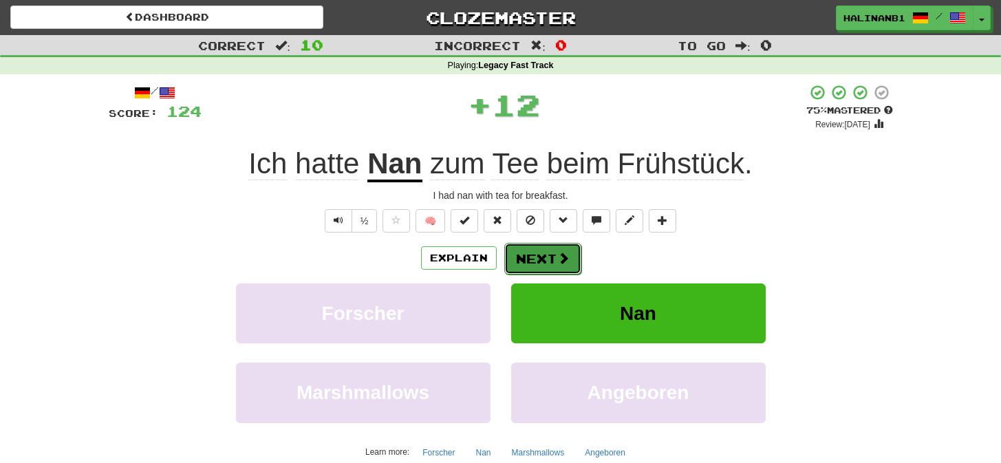
click at [542, 250] on button "Next" at bounding box center [542, 259] width 77 height 32
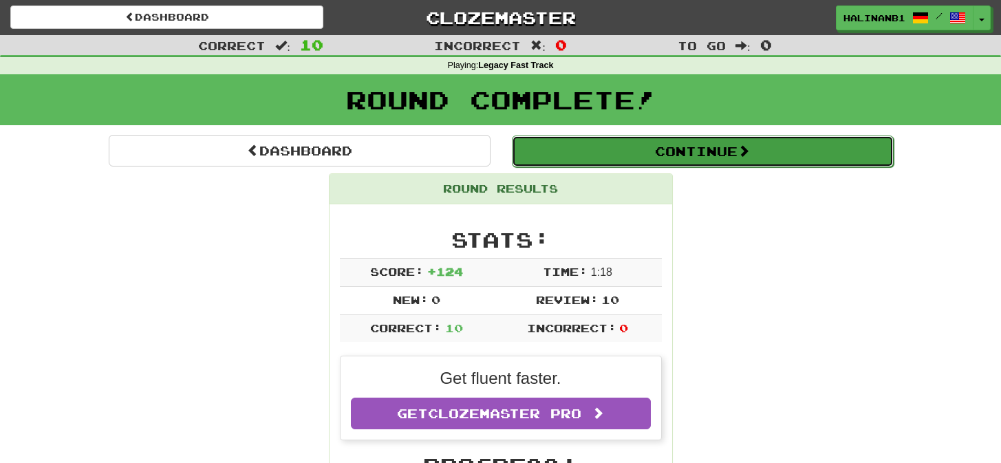
click at [571, 154] on button "Continue" at bounding box center [703, 152] width 382 height 32
